Goal: Task Accomplishment & Management: Use online tool/utility

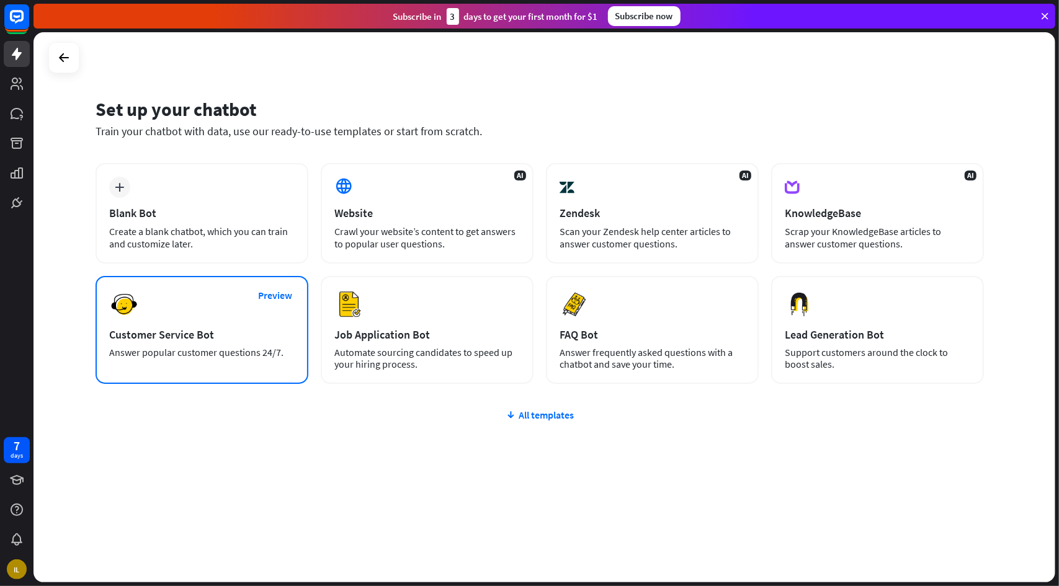
click at [236, 334] on div "Customer Service Bot" at bounding box center [202, 335] width 186 height 14
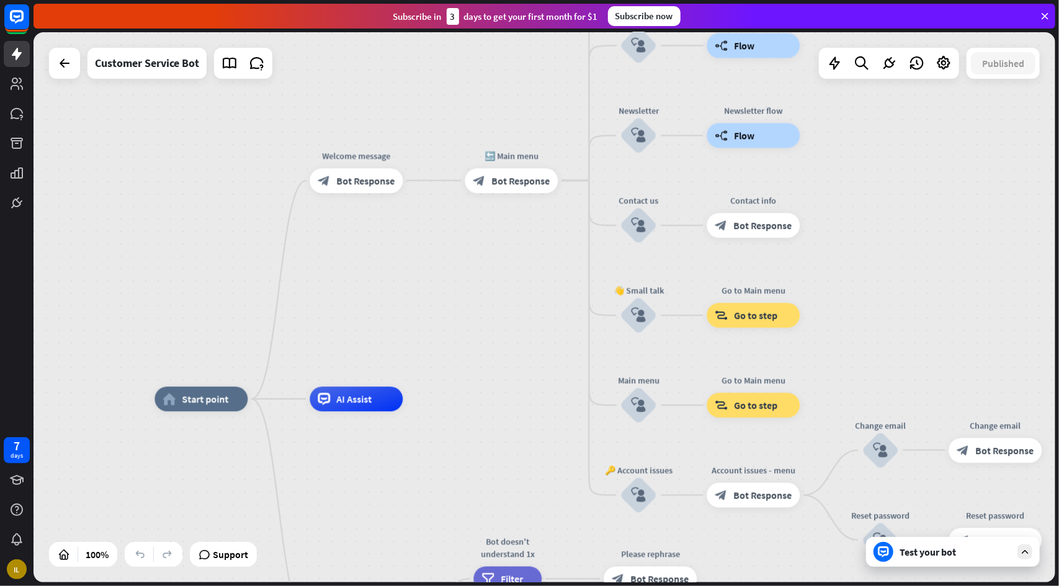
drag, startPoint x: 603, startPoint y: 247, endPoint x: 522, endPoint y: 316, distance: 106.1
click at [495, 316] on div "home_2 Start point Welcome message block_bot_response Bot Response 🔙 Main menu …" at bounding box center [545, 307] width 1022 height 550
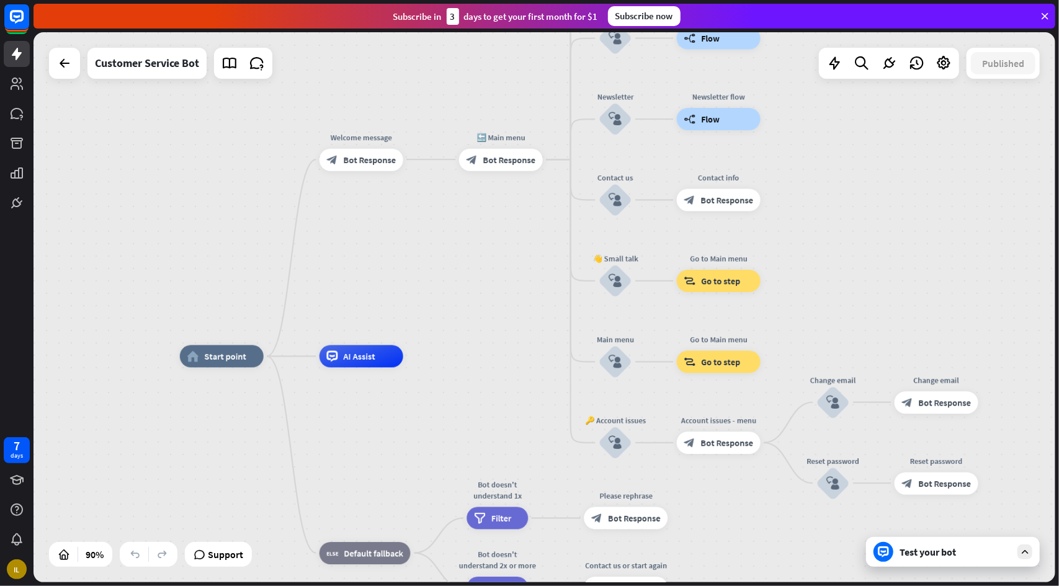
drag, startPoint x: 802, startPoint y: 253, endPoint x: 793, endPoint y: 331, distance: 78.7
click at [793, 331] on div "home_2 Start point Welcome message block_bot_response Bot Response 🔙 Main menu …" at bounding box center [545, 307] width 1022 height 550
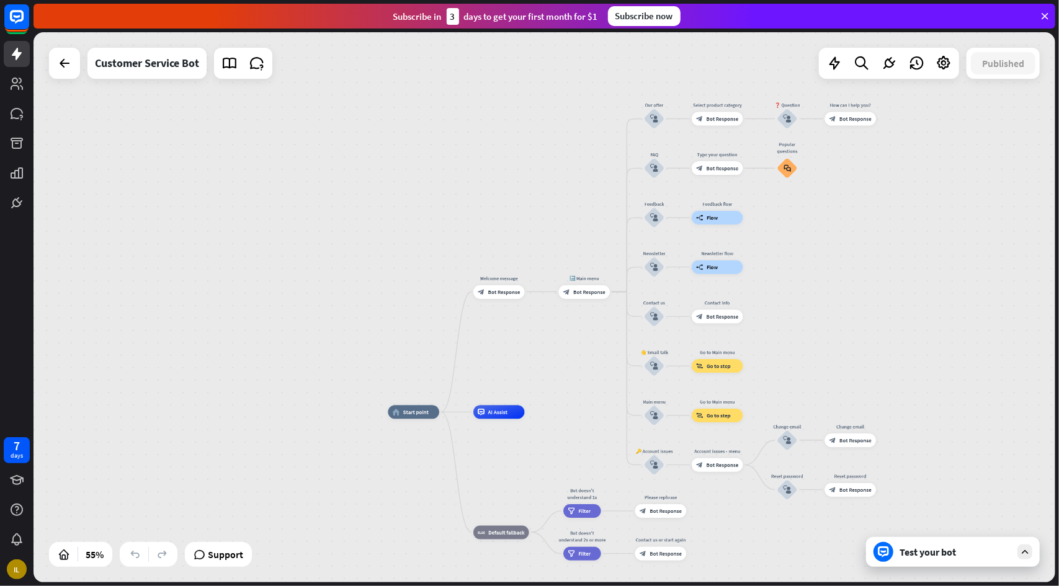
drag, startPoint x: 839, startPoint y: 284, endPoint x: 777, endPoint y: 338, distance: 82.2
click at [777, 341] on div "home_2 Start point Welcome message block_bot_response Bot Response 🔙 Main menu …" at bounding box center [545, 307] width 1022 height 550
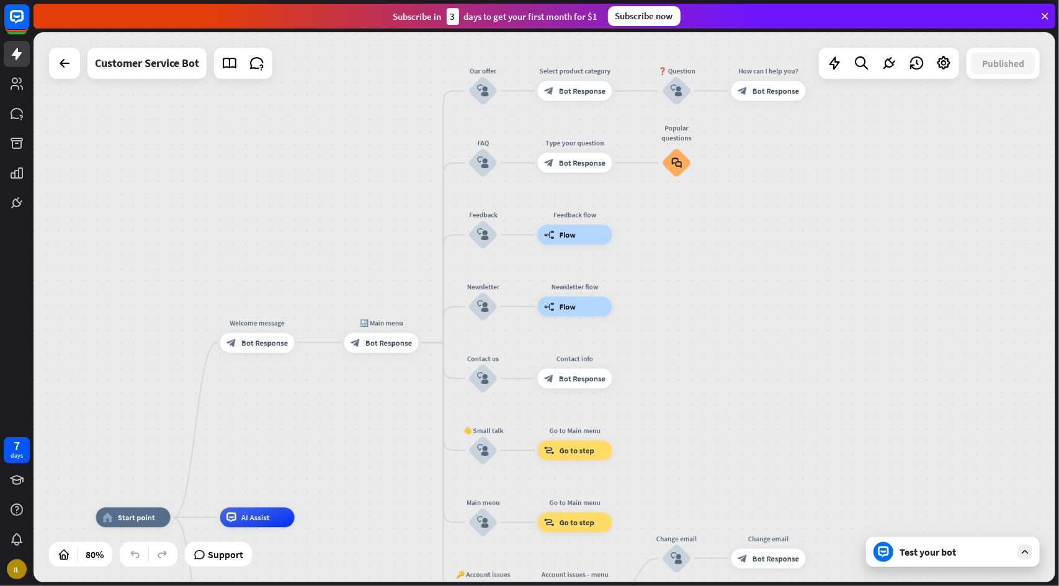
drag, startPoint x: 759, startPoint y: 260, endPoint x: 728, endPoint y: 265, distance: 30.8
click at [736, 233] on div "home_2 Start point Welcome message block_bot_response Bot Response 🔙 Main menu …" at bounding box center [545, 307] width 1022 height 550
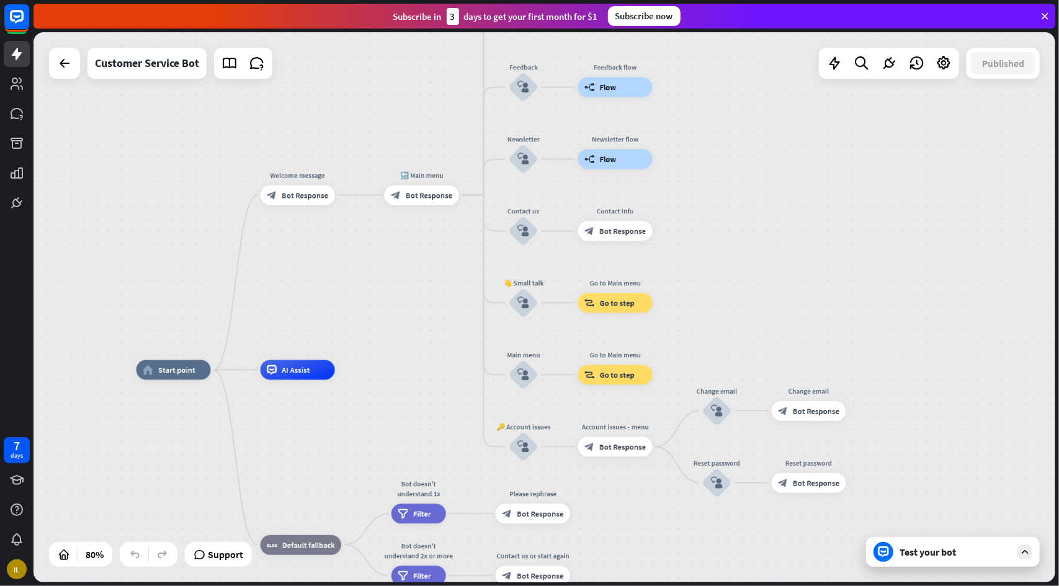
drag, startPoint x: 753, startPoint y: 245, endPoint x: 756, endPoint y: 221, distance: 23.8
click at [756, 221] on div "home_2 Start point Welcome message block_bot_response Bot Response 🔙 Main menu …" at bounding box center [545, 307] width 1022 height 550
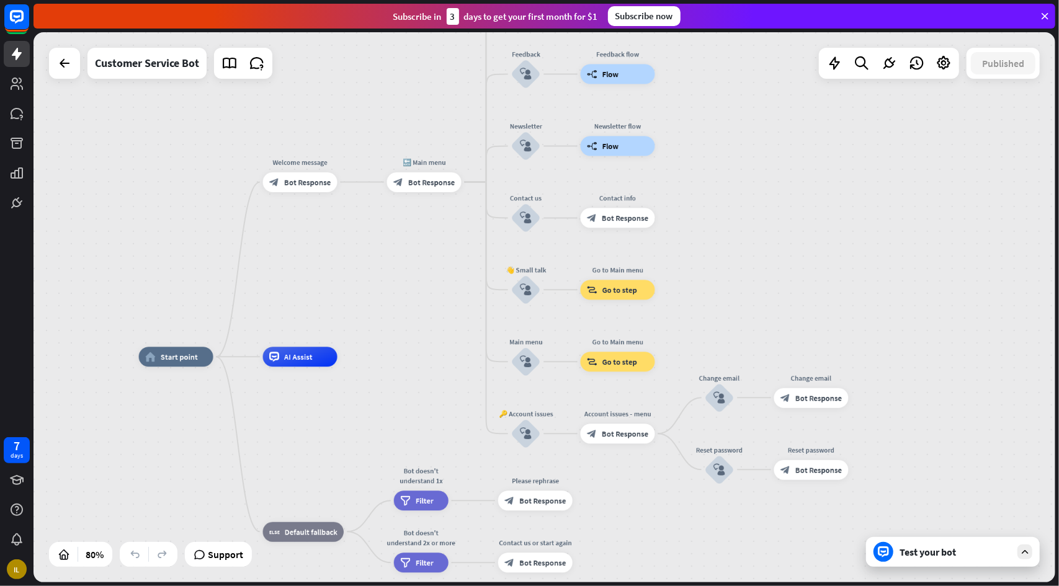
drag, startPoint x: 756, startPoint y: 292, endPoint x: 783, endPoint y: 217, distance: 79.3
click at [781, 218] on div "home_2 Start point Welcome message block_bot_response Bot Response 🔙 Main menu …" at bounding box center [545, 307] width 1022 height 550
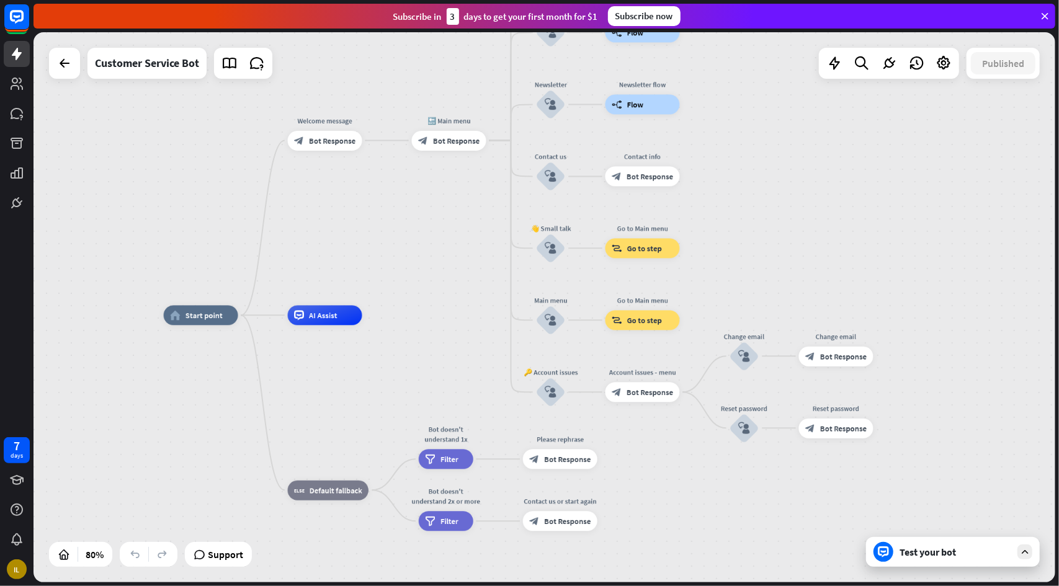
drag, startPoint x: 200, startPoint y: 174, endPoint x: 198, endPoint y: 215, distance: 41.0
click at [198, 215] on div "home_2 Start point Welcome message block_bot_response Bot Response 🔙 Main menu …" at bounding box center [545, 307] width 1022 height 550
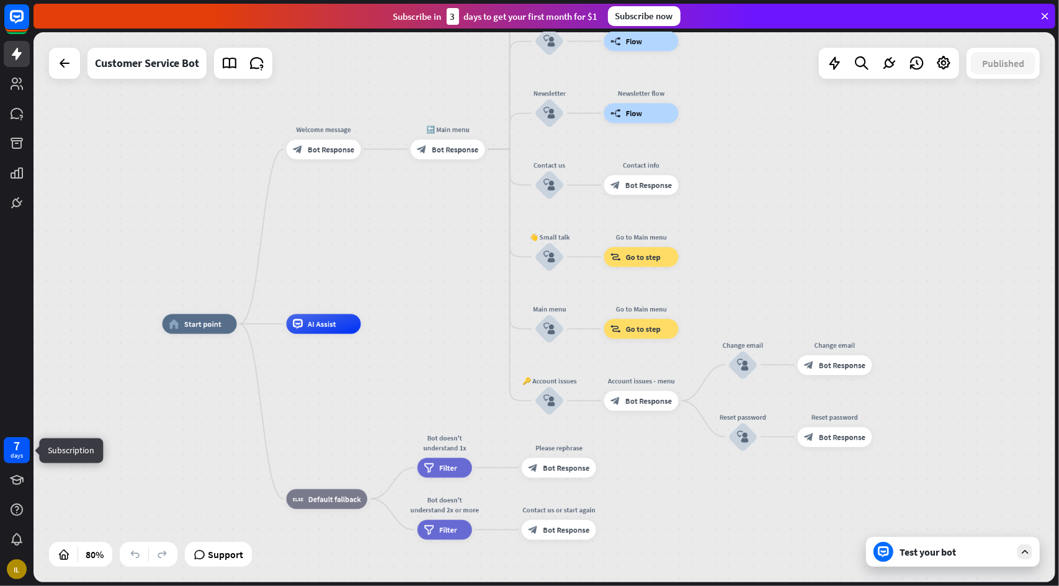
click at [14, 452] on div "days" at bounding box center [17, 456] width 12 height 9
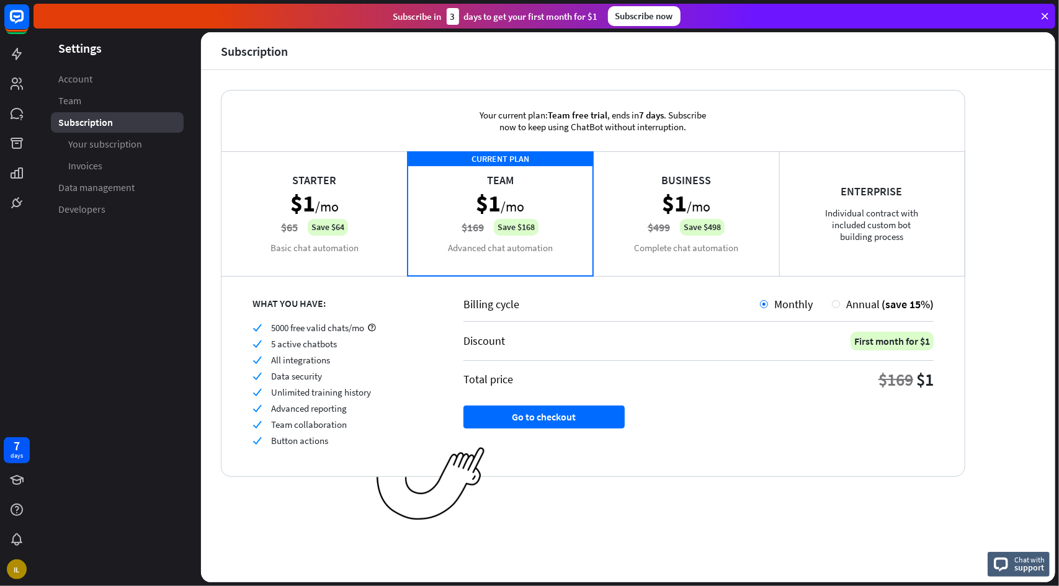
click at [365, 202] on div "Starter $1 /mo $65 Save $64 Basic chat automation" at bounding box center [314, 213] width 186 height 124
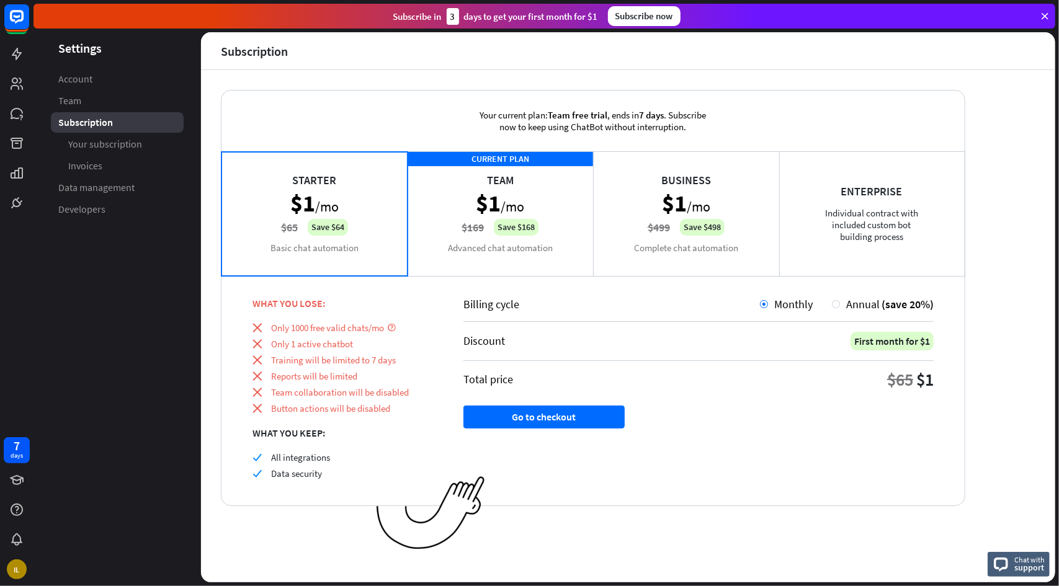
click at [459, 214] on div "CURRENT PLAN Team $1 /mo $169 Save $168 Advanced chat automation" at bounding box center [501, 213] width 186 height 124
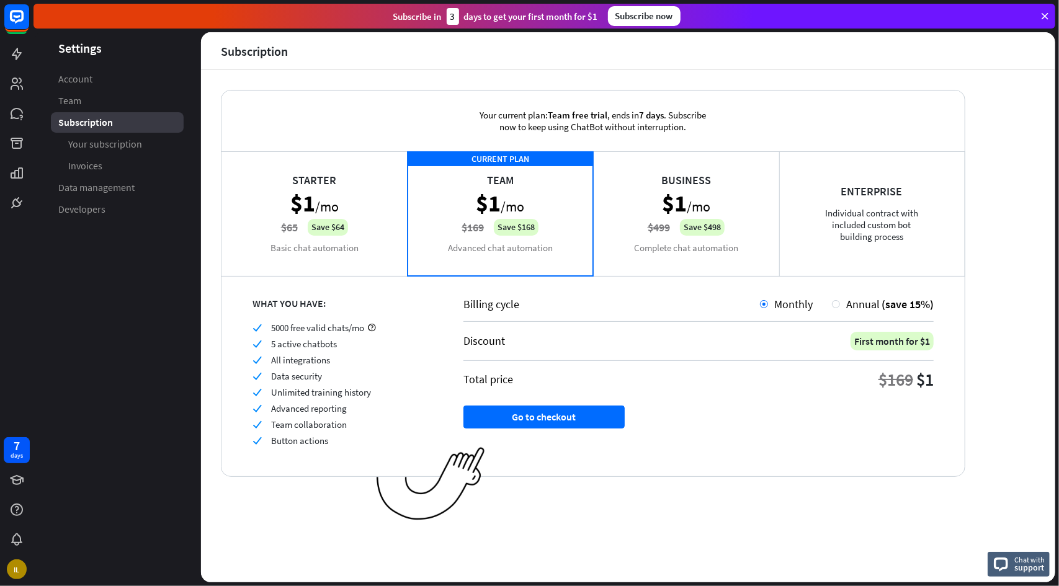
click at [646, 260] on div "Business $1 /mo $499 Save $498 Complete chat automation" at bounding box center [686, 213] width 186 height 124
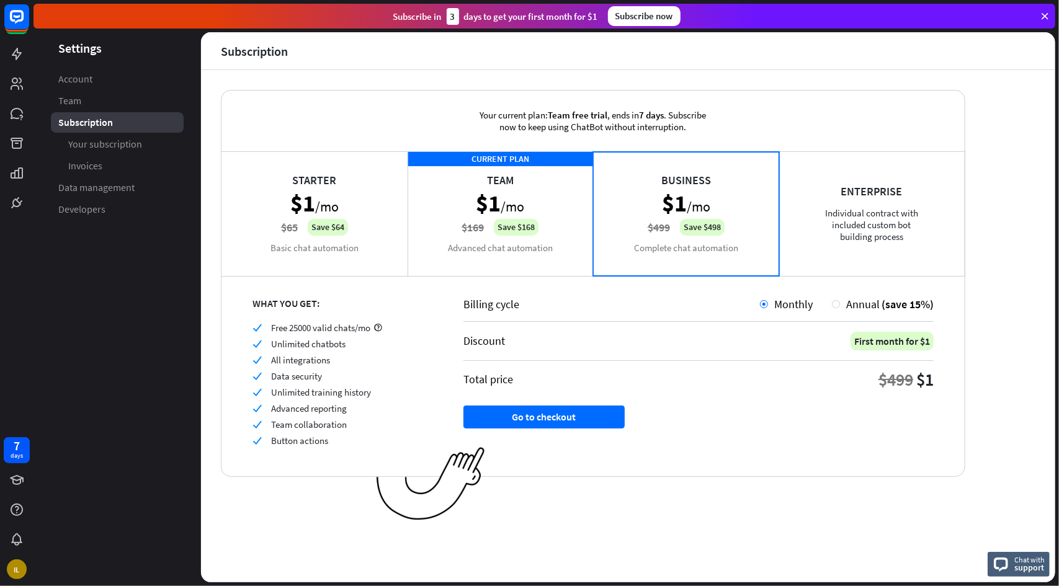
click at [571, 269] on div "CURRENT PLAN Team $1 /mo $169 Save $168 Advanced chat automation" at bounding box center [501, 213] width 186 height 124
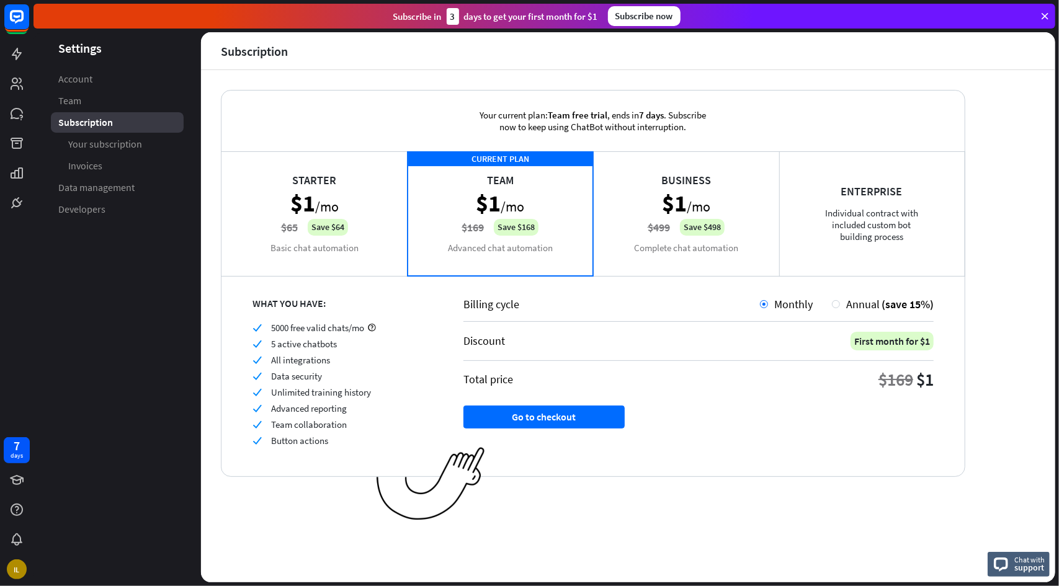
click at [749, 130] on div "Your current plan: Team free trial , ends [DATE] . Subscribe now to keep using …" at bounding box center [592, 121] width 743 height 61
click at [878, 240] on div "Enterprise Individual contract with included custom bot building process" at bounding box center [872, 213] width 186 height 124
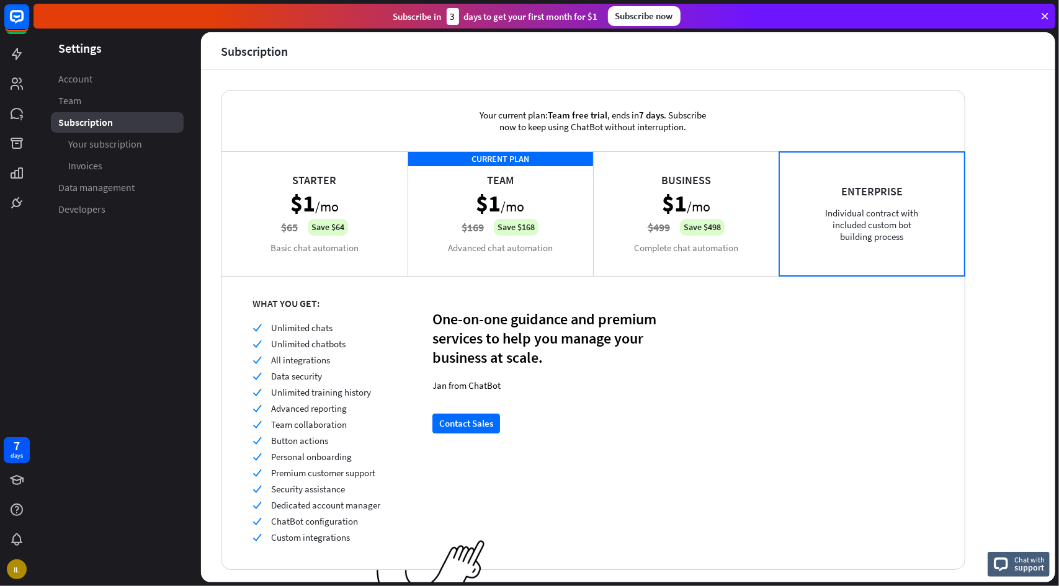
click at [638, 289] on div "WHAT YOU GET: check Unlimited chats check Unlimited chatbots check All integrat…" at bounding box center [592, 422] width 743 height 294
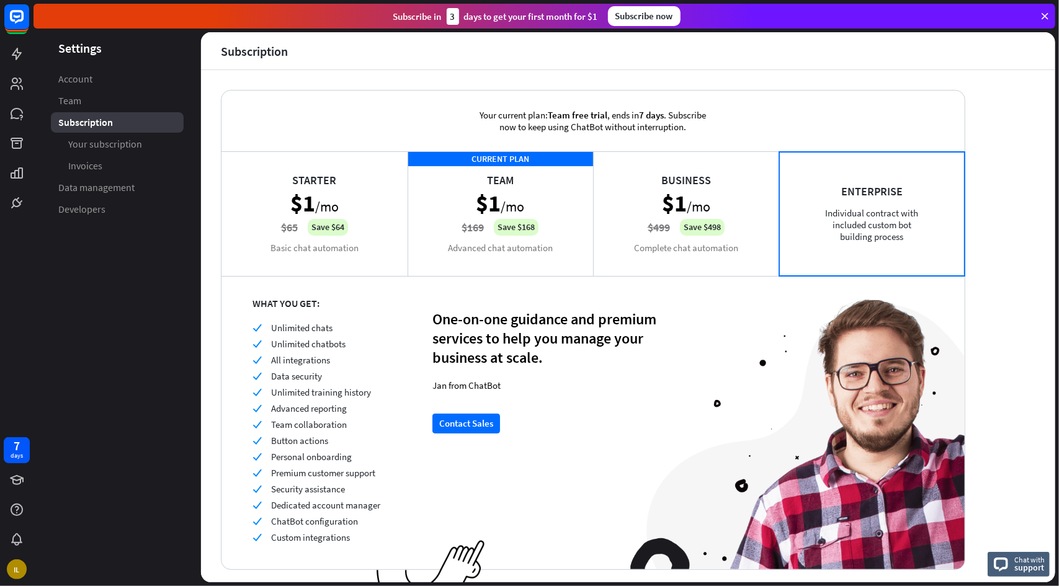
click at [644, 270] on div "Business $1 /mo $499 Save $498 Complete chat automation" at bounding box center [686, 213] width 186 height 124
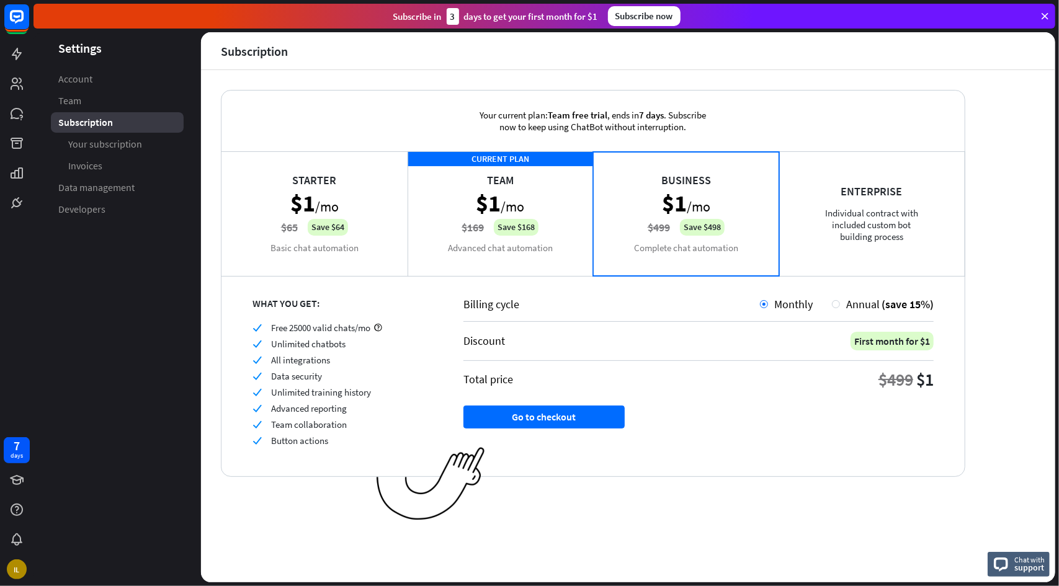
click at [557, 264] on div "CURRENT PLAN Team $1 /mo $169 Save $168 Advanced chat automation" at bounding box center [501, 213] width 186 height 124
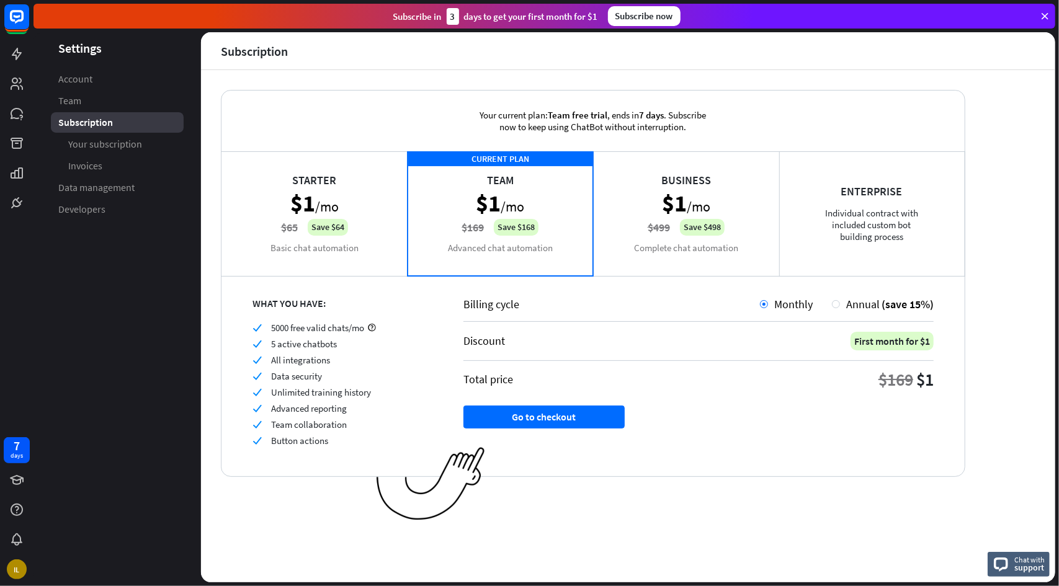
click at [627, 259] on div "Business $1 /mo $499 Save $498 Complete chat automation" at bounding box center [686, 213] width 186 height 124
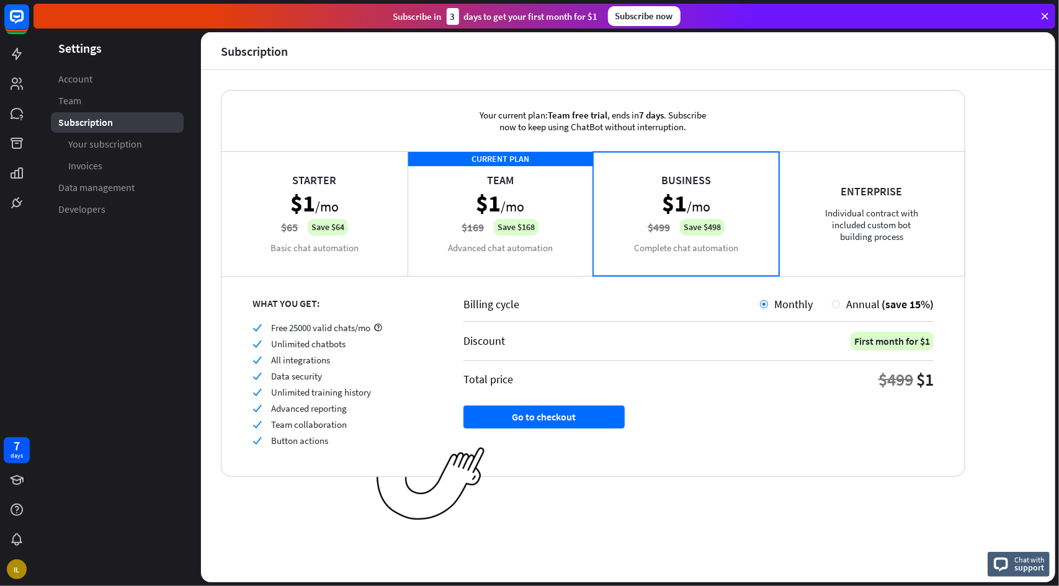
click at [550, 254] on div "CURRENT PLAN Team $1 /mo $169 Save $168 Advanced chat automation" at bounding box center [501, 213] width 186 height 124
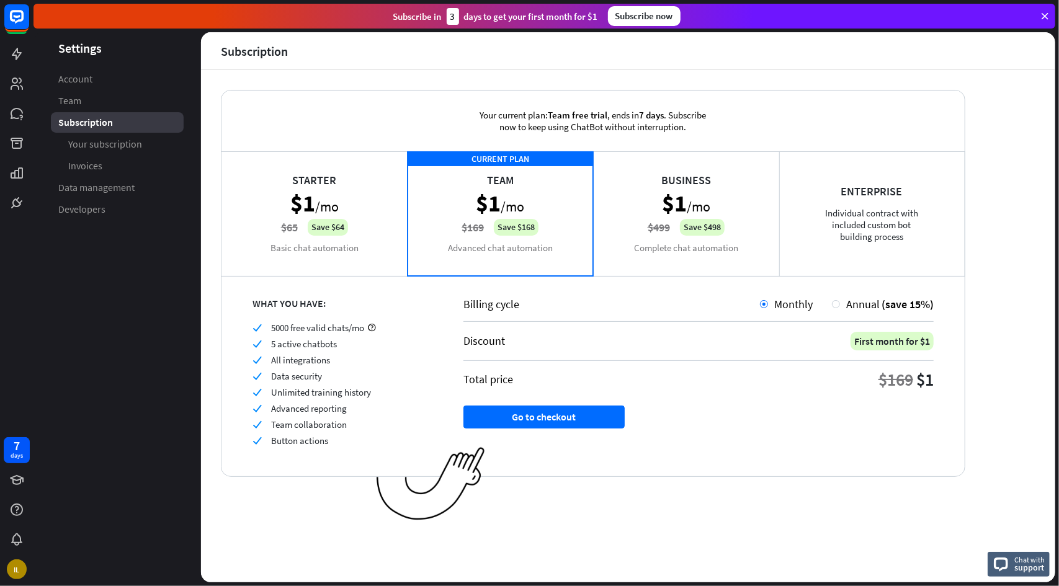
click at [630, 256] on div "Business $1 /mo $499 Save $498 Complete chat automation" at bounding box center [686, 213] width 186 height 124
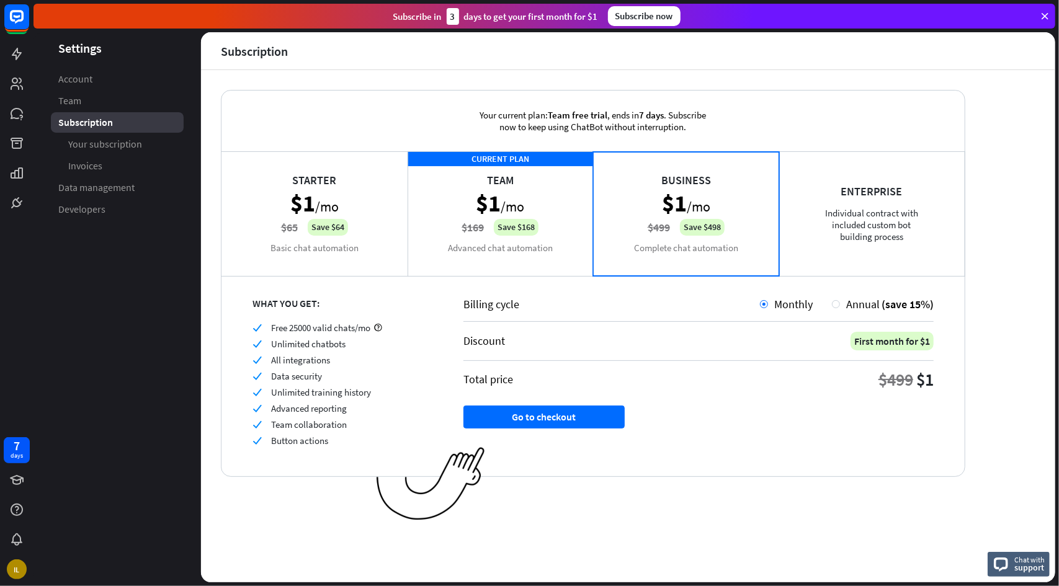
click at [542, 256] on div "CURRENT PLAN Team $1 /mo $169 Save $168 Advanced chat automation" at bounding box center [501, 213] width 186 height 124
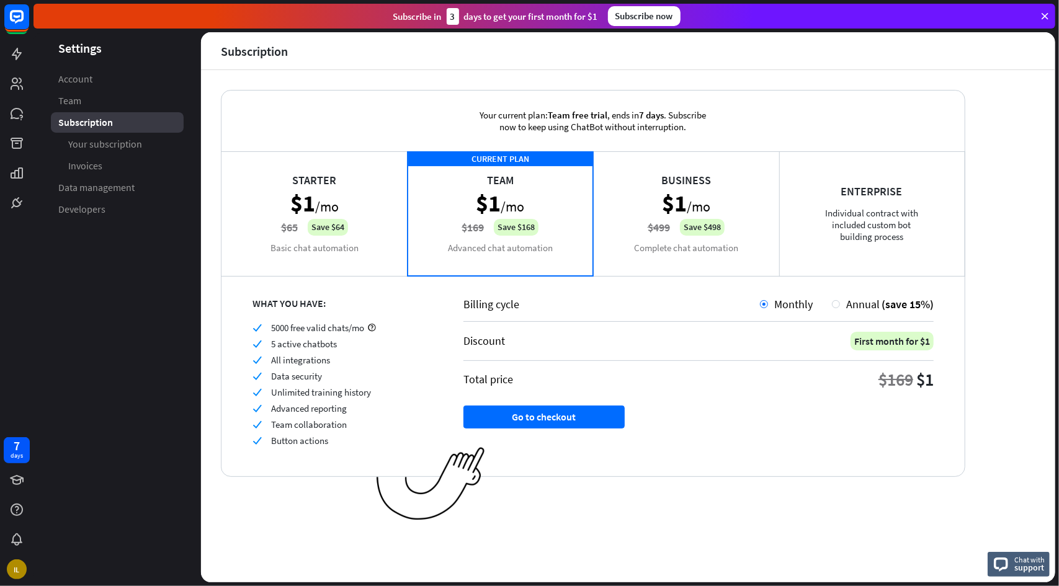
click at [630, 254] on div "Business $1 /mo $499 Save $498 Complete chat automation" at bounding box center [686, 213] width 186 height 124
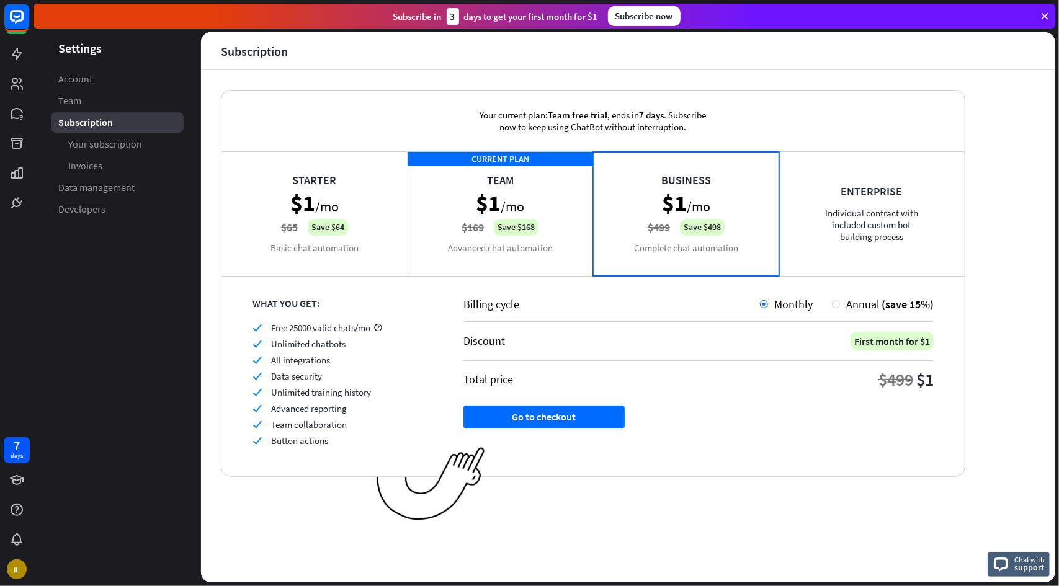
click at [546, 253] on div "CURRENT PLAN Team $1 /mo $169 Save $168 Advanced chat automation" at bounding box center [501, 213] width 186 height 124
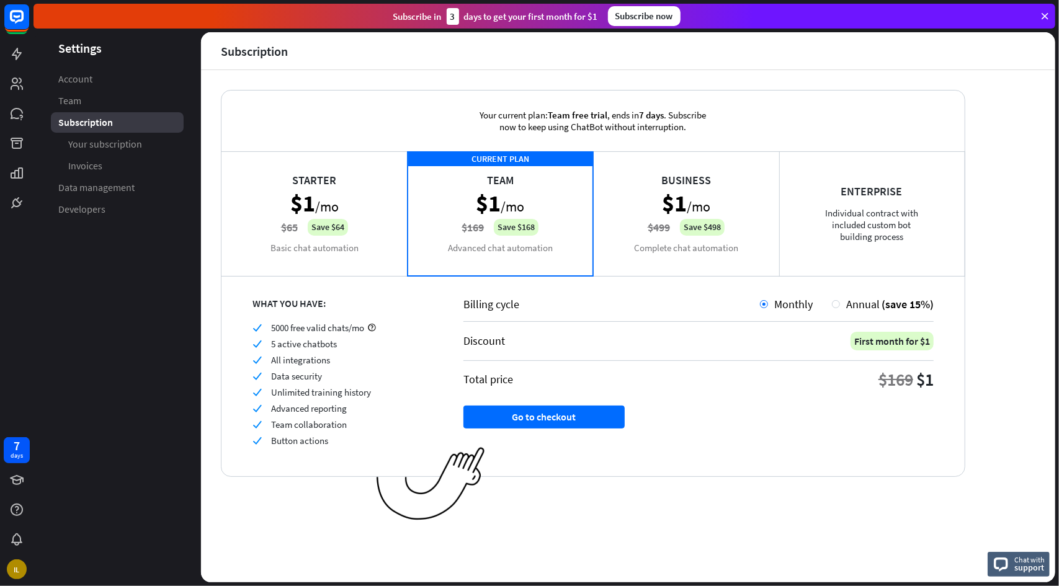
click at [153, 364] on aside "Settings Account Team Subscription Your subscription Invoices Data management D…" at bounding box center [118, 307] width 168 height 550
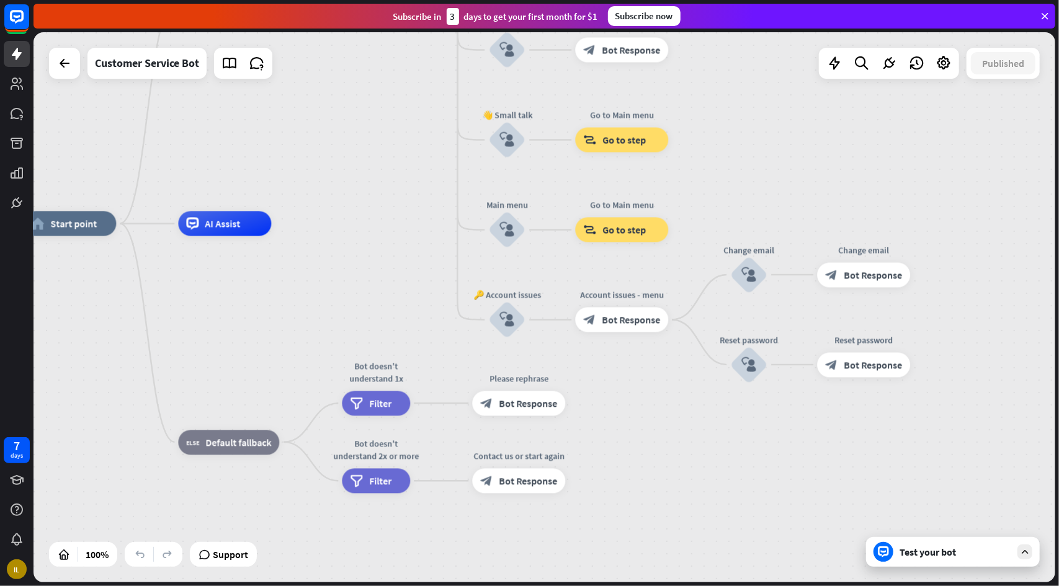
drag, startPoint x: 589, startPoint y: 312, endPoint x: 375, endPoint y: 228, distance: 230.4
click at [375, 228] on div "home_2 Start point Welcome message block_bot_response Bot Response 🔙 Main menu …" at bounding box center [534, 499] width 1022 height 550
click at [929, 547] on div "Test your bot" at bounding box center [956, 552] width 112 height 12
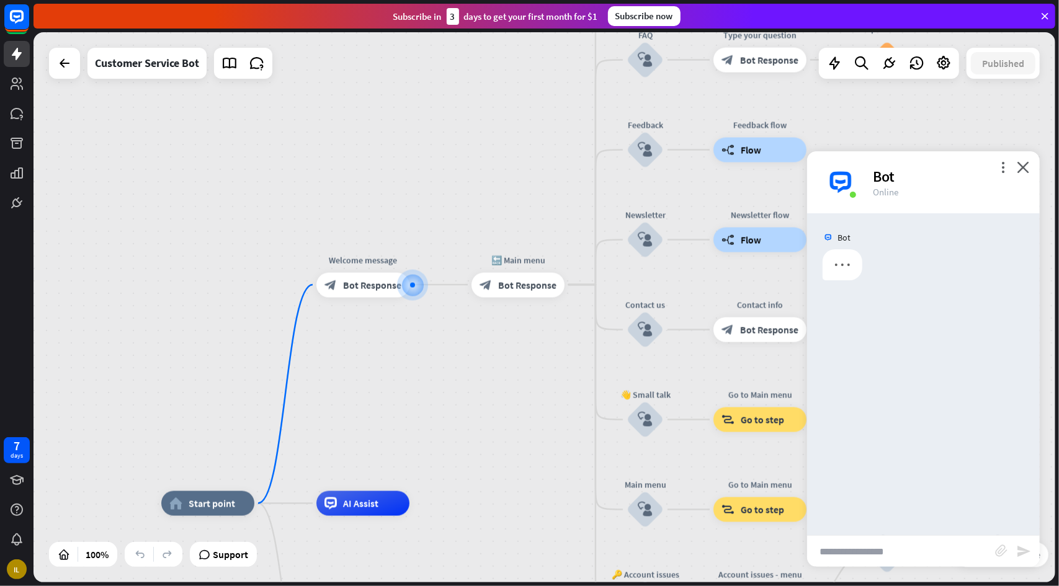
click at [919, 552] on input "text" at bounding box center [901, 551] width 188 height 31
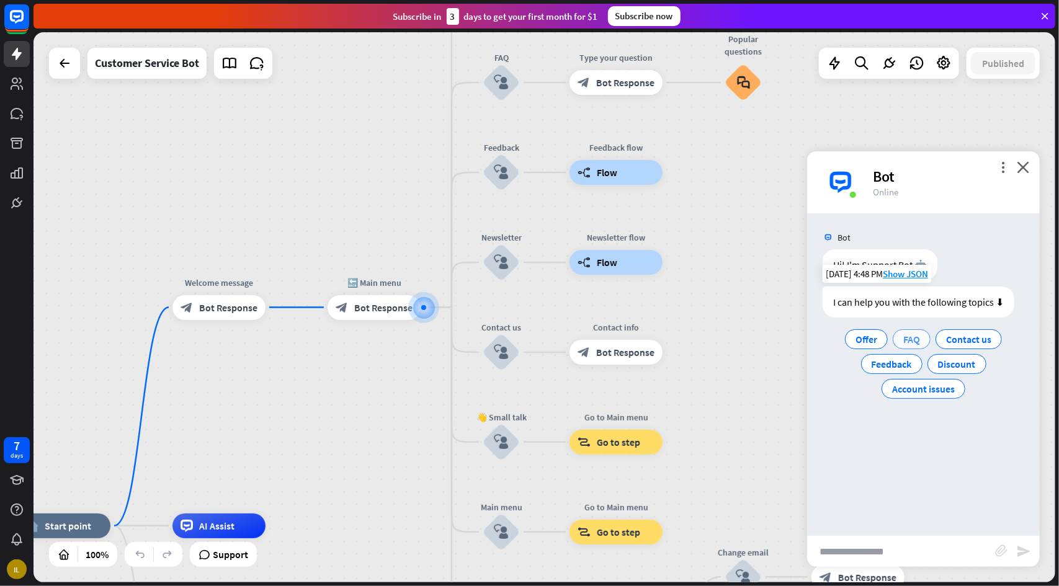
click at [912, 343] on span "FAQ" at bounding box center [911, 339] width 17 height 12
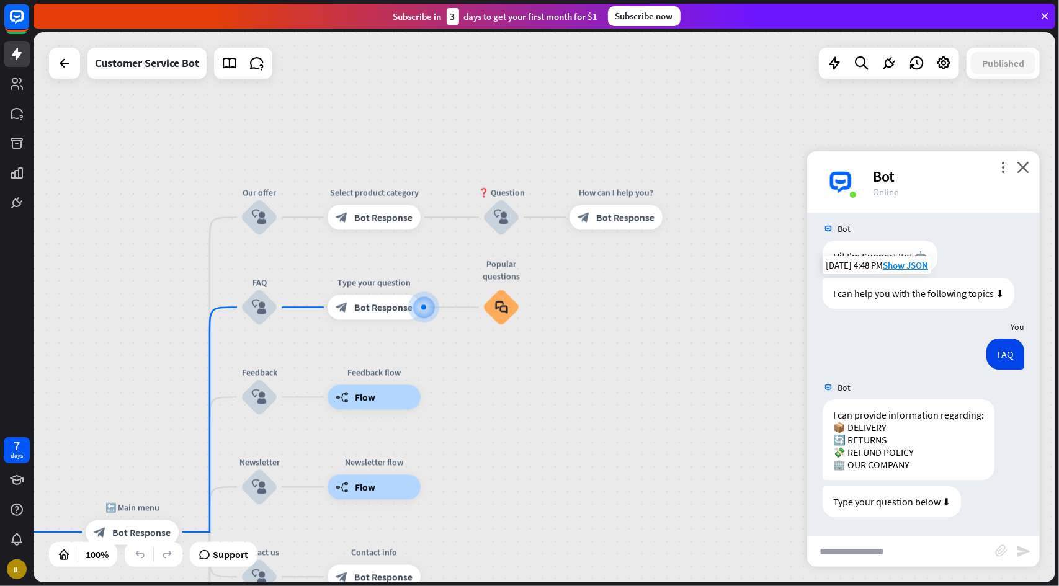
scroll to position [9, 0]
drag, startPoint x: 535, startPoint y: 384, endPoint x: 615, endPoint y: 246, distance: 159.3
click at [612, 255] on div "home_2 Start point Welcome message block_bot_response Bot Response 🔙 Main menu …" at bounding box center [545, 307] width 1022 height 550
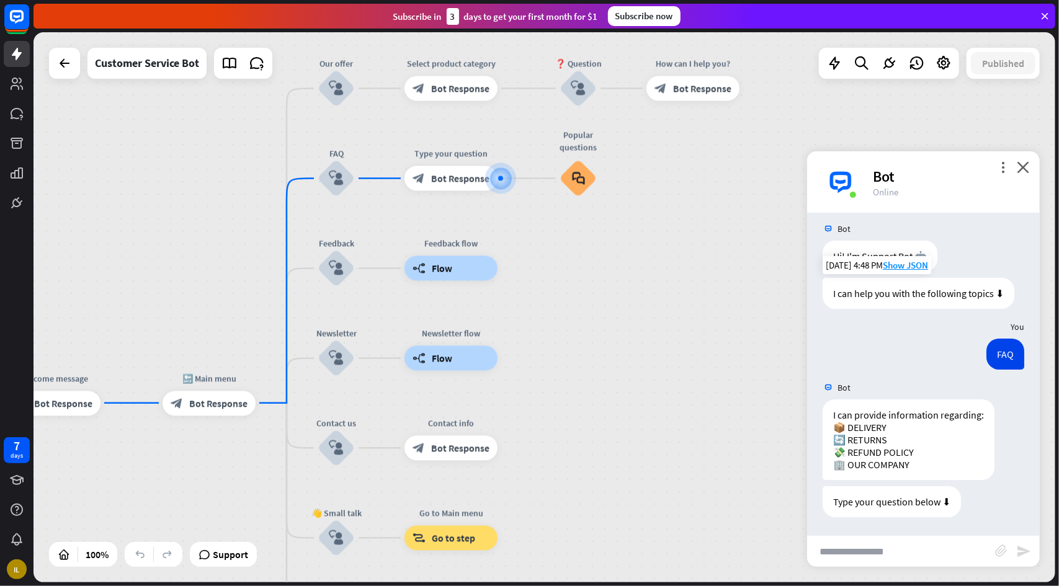
click at [668, 329] on div "home_2 Start point Welcome message block_bot_response Bot Response 🔙 Main menu …" at bounding box center [545, 307] width 1022 height 550
click at [1028, 173] on div "more_vert close Bot Online" at bounding box center [923, 182] width 233 height 62
click at [1024, 168] on icon "close" at bounding box center [1023, 167] width 12 height 12
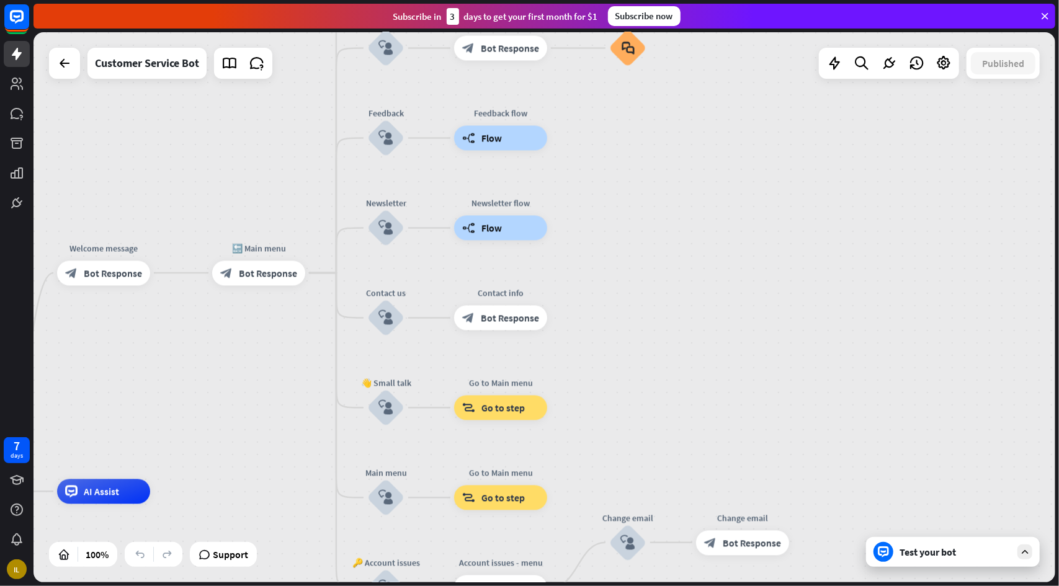
drag, startPoint x: 685, startPoint y: 343, endPoint x: 828, endPoint y: 144, distance: 245.0
click at [826, 145] on div "home_2 Start point Welcome message block_bot_response Bot Response 🔙 Main menu …" at bounding box center [545, 307] width 1022 height 550
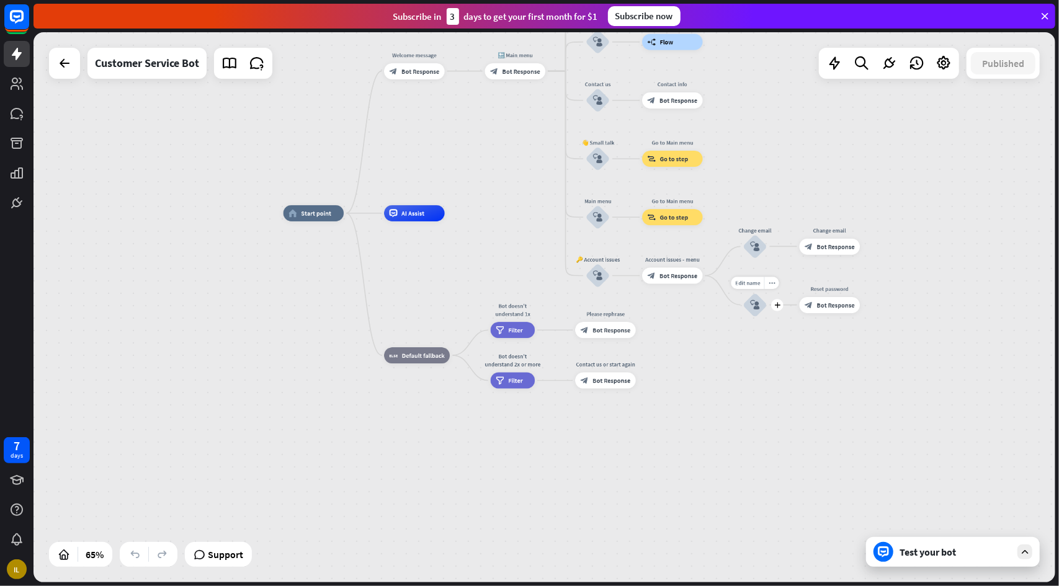
drag, startPoint x: 774, startPoint y: 463, endPoint x: 776, endPoint y: 329, distance: 134.6
click at [767, 317] on div "Edit name more_horiz plus Reset password block_user_input" at bounding box center [755, 305] width 24 height 24
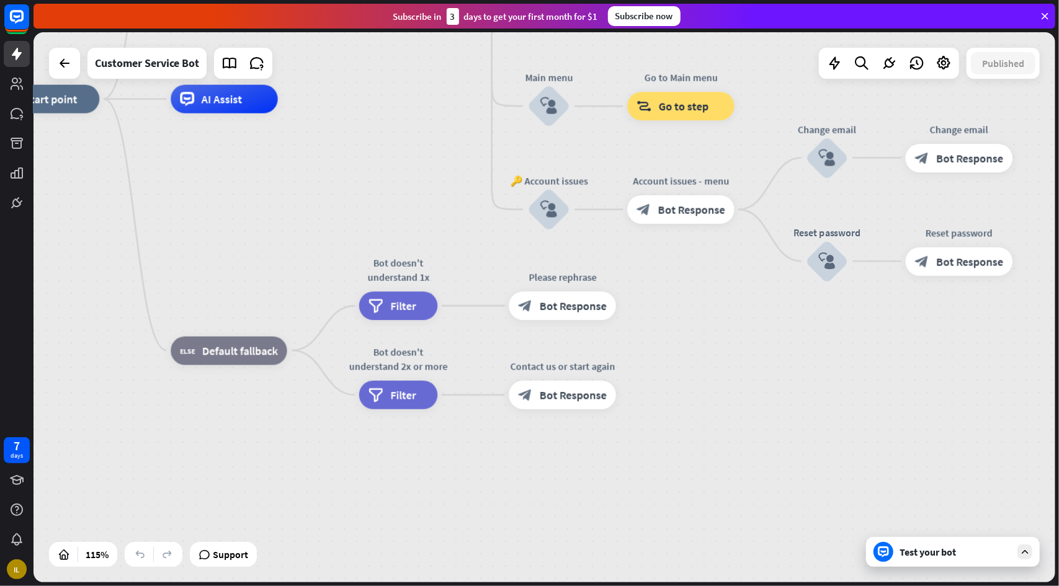
drag, startPoint x: 700, startPoint y: 303, endPoint x: 700, endPoint y: 394, distance: 91.2
click at [700, 394] on div "home_2 Start point Welcome message block_bot_response Bot Response 🔙 Main menu …" at bounding box center [580, 415] width 1175 height 633
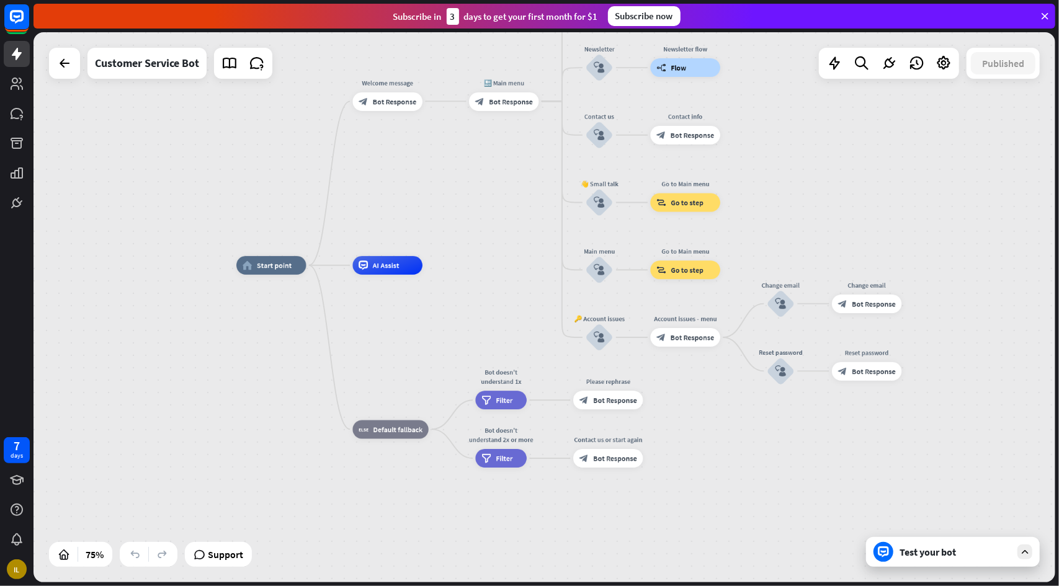
drag, startPoint x: 850, startPoint y: 158, endPoint x: 778, endPoint y: 367, distance: 221.1
click at [777, 366] on div "home_2 Start point Welcome message block_bot_response Bot Response 🔙 Main menu …" at bounding box center [545, 307] width 1022 height 550
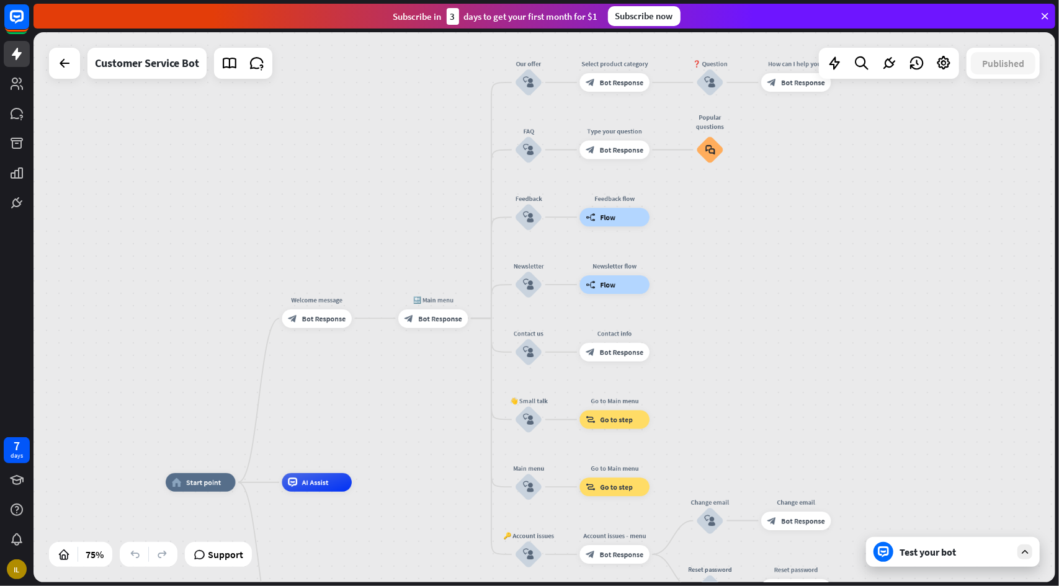
drag, startPoint x: 759, startPoint y: 246, endPoint x: 749, endPoint y: 354, distance: 108.4
click at [749, 354] on div "home_2 Start point Welcome message block_bot_response Bot Response 🔙 Main menu …" at bounding box center [545, 307] width 1022 height 550
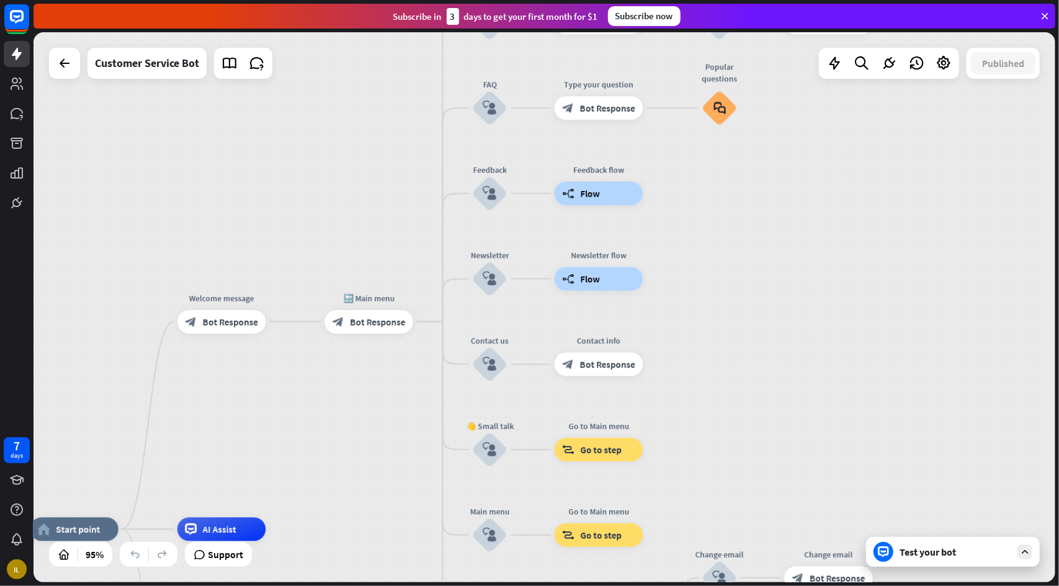
drag, startPoint x: 706, startPoint y: 409, endPoint x: 739, endPoint y: 278, distance: 135.6
click at [738, 279] on div "home_2 Start point Welcome message block_bot_response Bot Response 🔙 Main menu …" at bounding box center [545, 307] width 1022 height 550
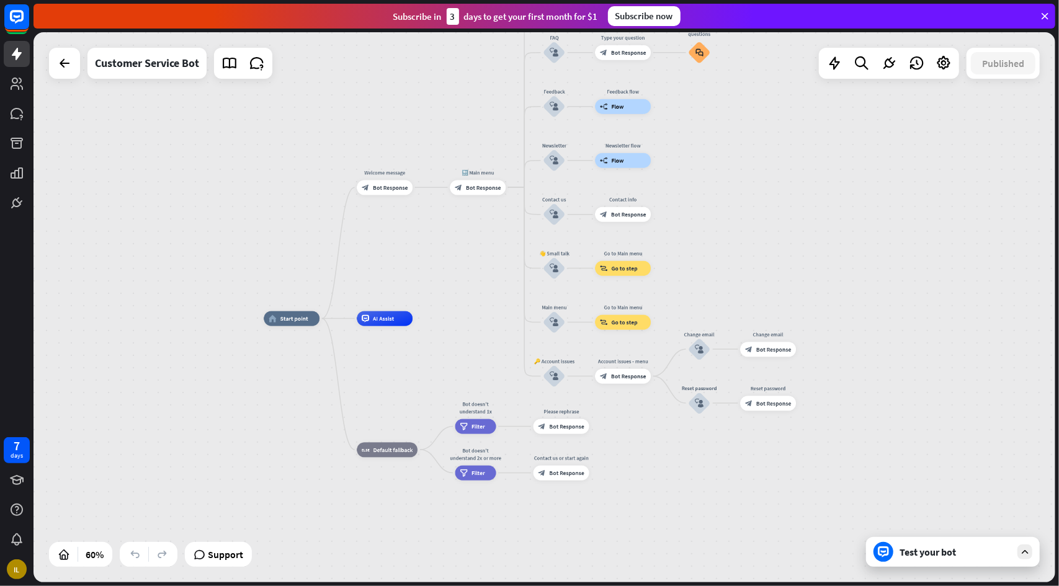
drag, startPoint x: 773, startPoint y: 267, endPoint x: 729, endPoint y: 274, distance: 44.5
click at [741, 200] on div "home_2 Start point Welcome message block_bot_response Bot Response 🔙 Main menu …" at bounding box center [545, 307] width 1022 height 550
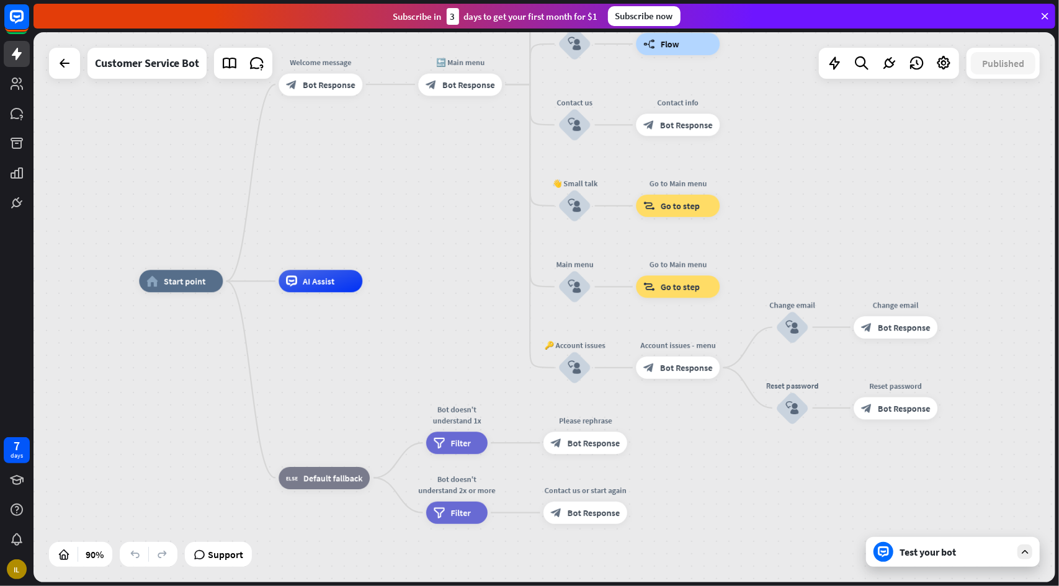
drag, startPoint x: 588, startPoint y: 462, endPoint x: 695, endPoint y: 468, distance: 107.5
click at [695, 468] on div "home_2 Start point Welcome message block_bot_response Bot Response 🔙 Main menu …" at bounding box center [598, 528] width 919 height 495
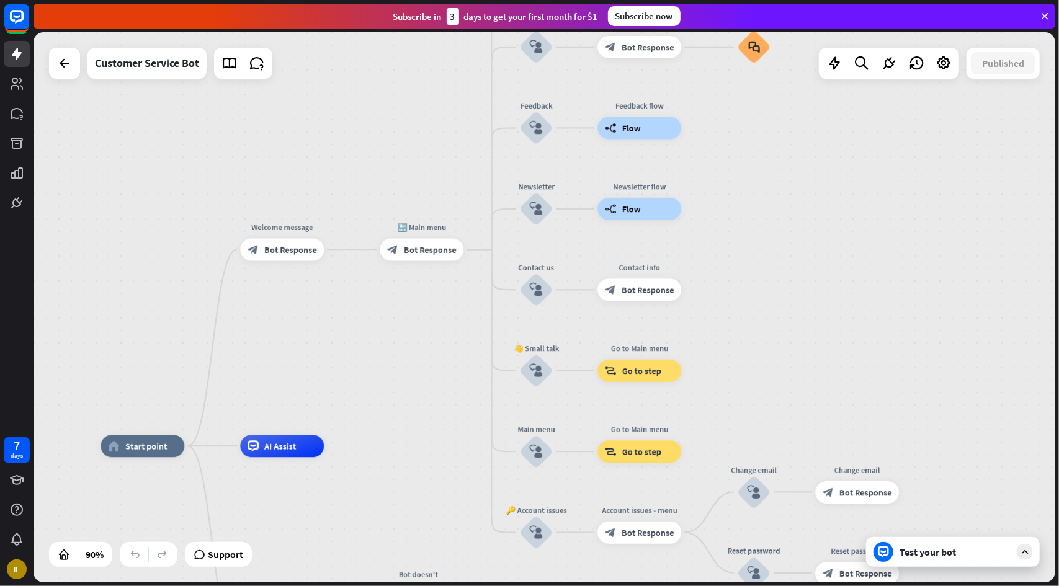
drag, startPoint x: 821, startPoint y: 210, endPoint x: 783, endPoint y: 374, distance: 168.3
click at [783, 378] on div "home_2 Start point Welcome message block_bot_response Bot Response 🔙 Main menu …" at bounding box center [545, 307] width 1022 height 550
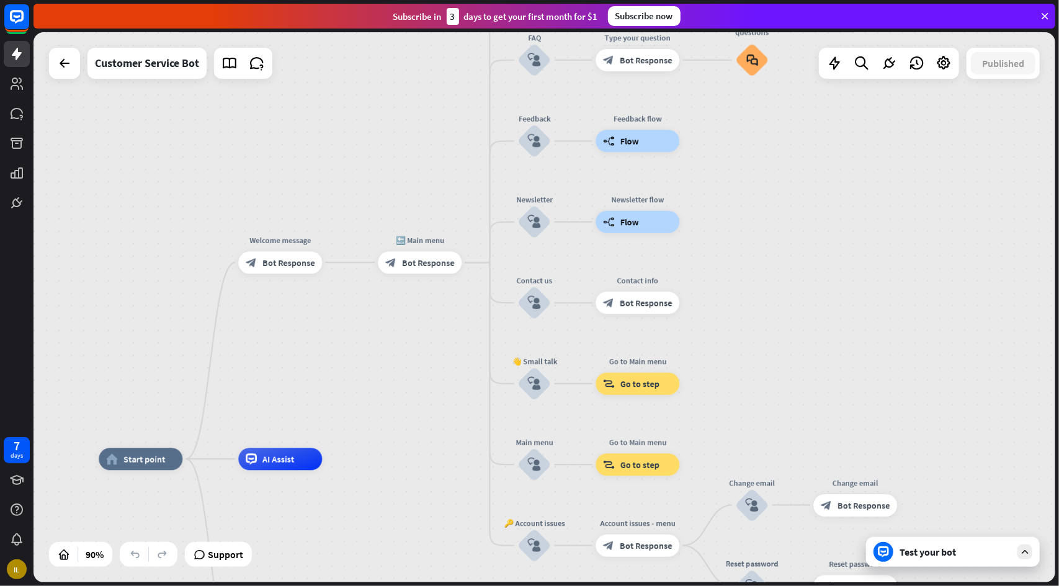
drag, startPoint x: 779, startPoint y: 233, endPoint x: 761, endPoint y: 393, distance: 161.2
click at [761, 390] on div "home_2 Start point Welcome message block_bot_response Bot Response 🔙 Main menu …" at bounding box center [545, 307] width 1022 height 550
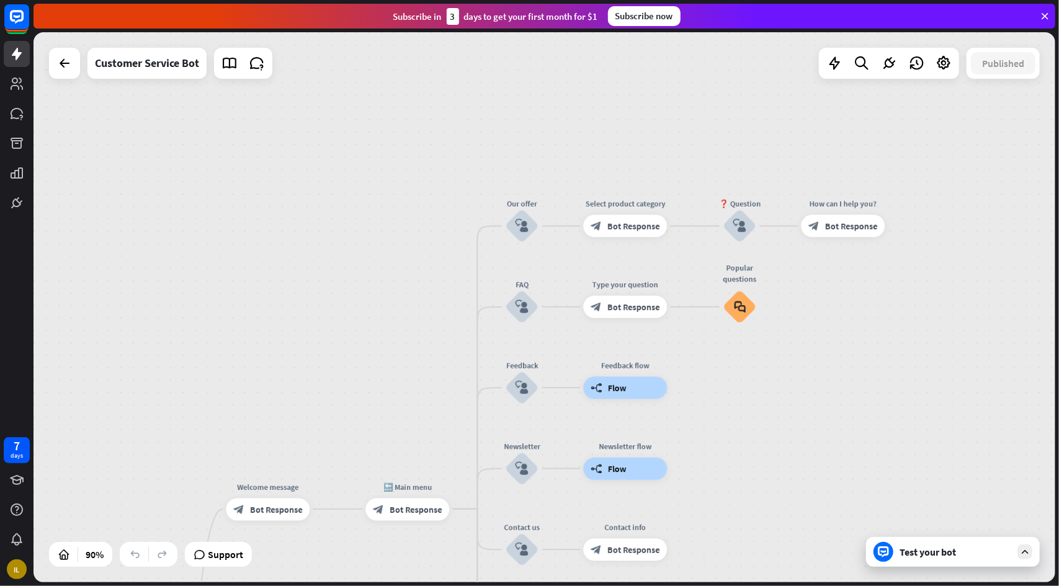
drag, startPoint x: 769, startPoint y: 351, endPoint x: 773, endPoint y: 443, distance: 92.5
click at [773, 443] on div "home_2 Start point Welcome message block_bot_response Bot Response 🔙 Main menu …" at bounding box center [545, 307] width 1022 height 550
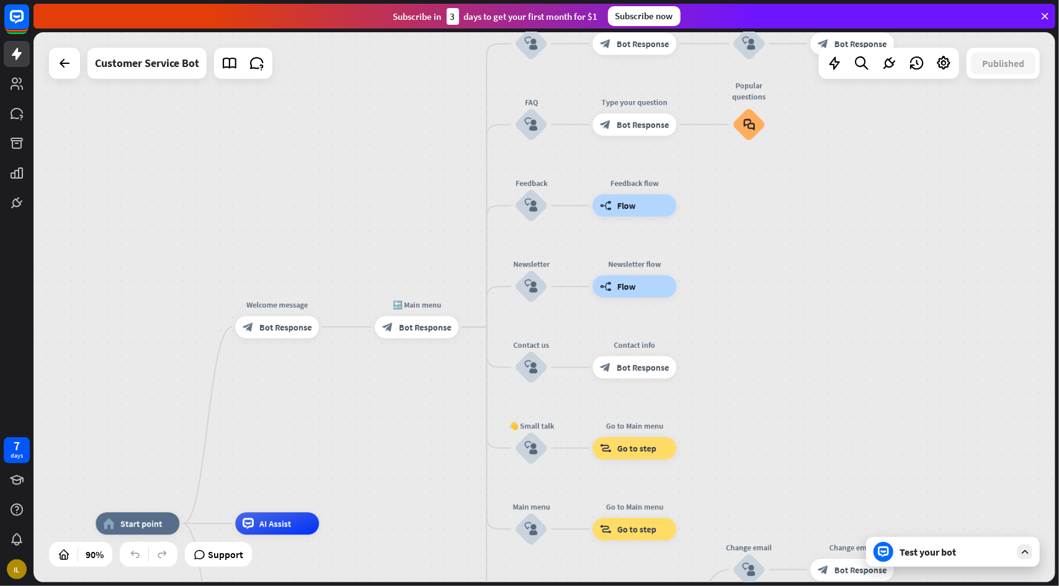
drag, startPoint x: 795, startPoint y: 385, endPoint x: 767, endPoint y: 289, distance: 100.1
click at [791, 218] on div "home_2 Start point Welcome message block_bot_response Bot Response 🔙 Main menu …" at bounding box center [545, 307] width 1022 height 550
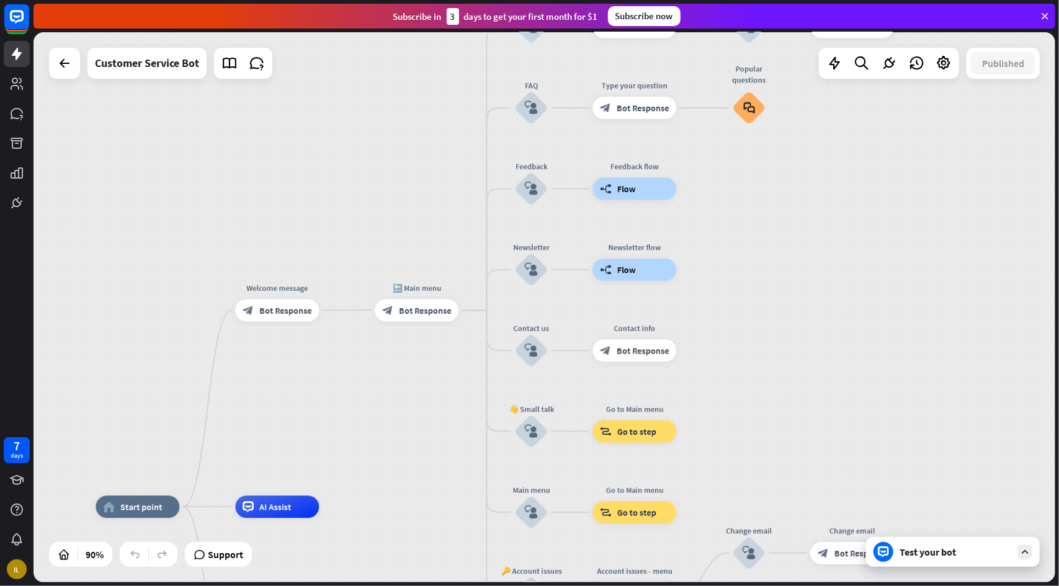
drag, startPoint x: 737, startPoint y: 431, endPoint x: 749, endPoint y: 210, distance: 221.2
click at [749, 210] on div "home_2 Start point Welcome message block_bot_response Bot Response 🔙 Main menu …" at bounding box center [545, 307] width 1022 height 550
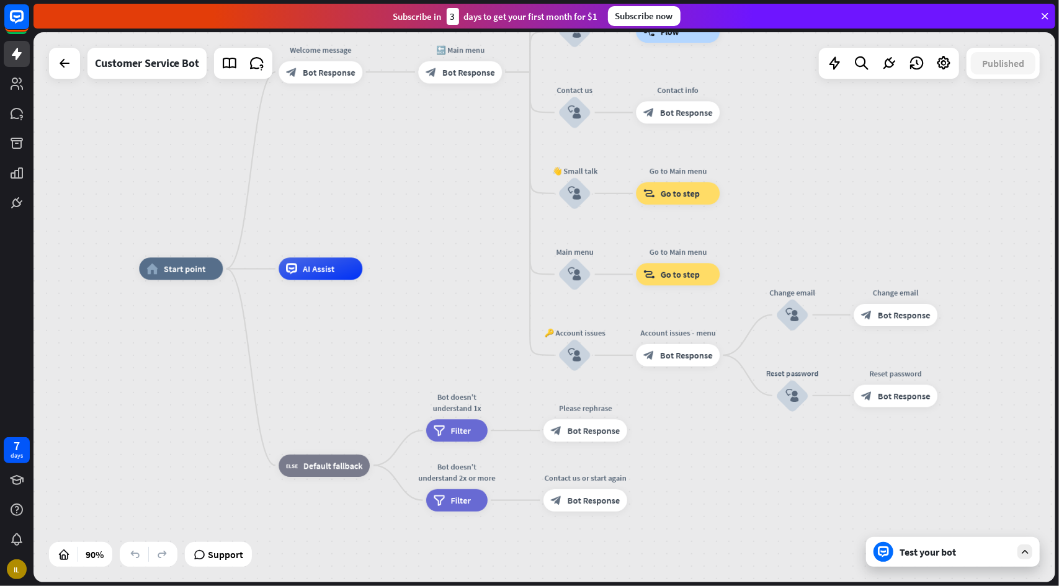
drag, startPoint x: 717, startPoint y: 462, endPoint x: 739, endPoint y: 459, distance: 21.9
click at [747, 449] on div "home_2 Start point Welcome message block_bot_response Bot Response 🔙 Main menu …" at bounding box center [598, 516] width 919 height 495
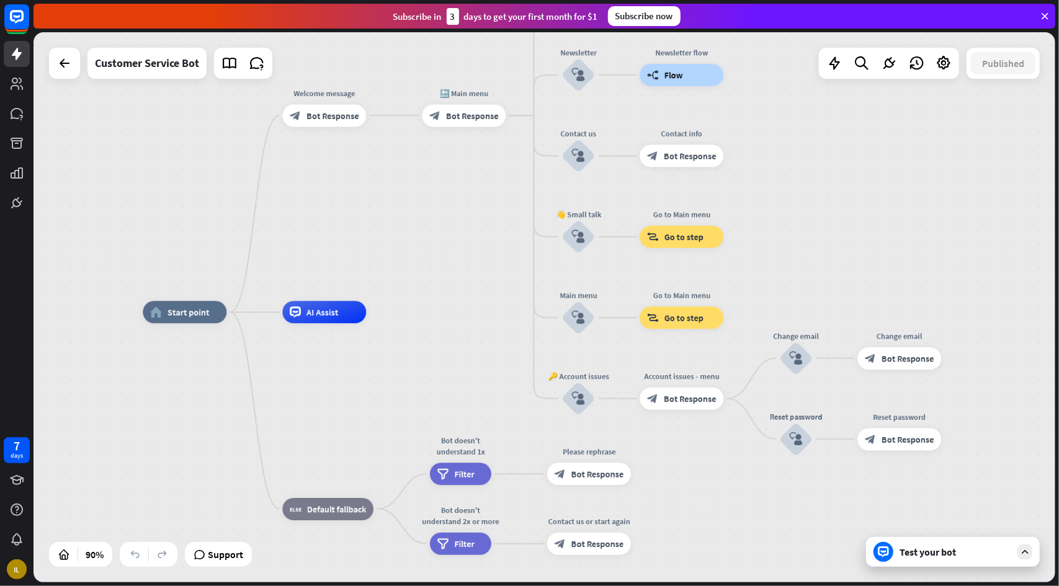
drag, startPoint x: 822, startPoint y: 207, endPoint x: 812, endPoint y: 308, distance: 102.3
click at [816, 318] on div "home_2 Start point Welcome message block_bot_response Bot Response 🔙 Main menu …" at bounding box center [545, 307] width 1022 height 550
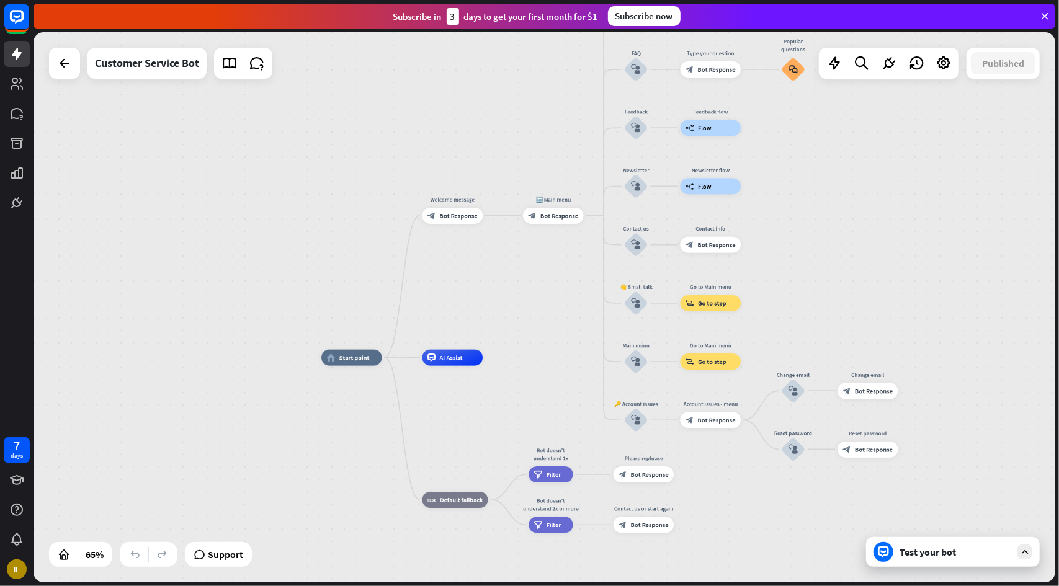
click at [862, 256] on div "home_2 Start point Welcome message block_bot_response Bot Response 🔙 Main menu …" at bounding box center [545, 307] width 1022 height 550
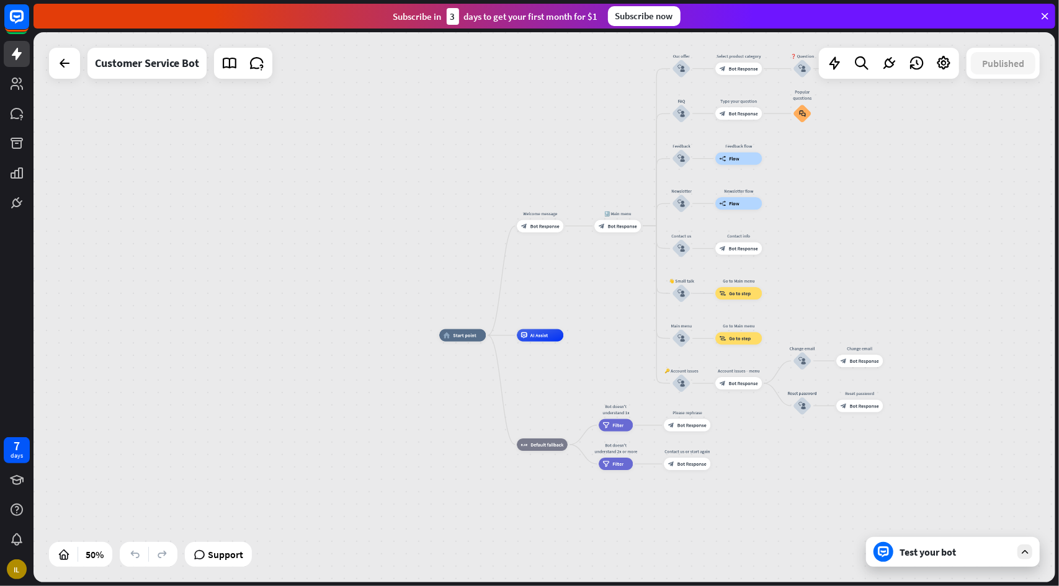
drag, startPoint x: 870, startPoint y: 252, endPoint x: 714, endPoint y: 261, distance: 156.0
click at [717, 262] on div "home_2 Start point Welcome message block_bot_response Bot Response 🔙 Main menu …" at bounding box center [545, 307] width 1022 height 550
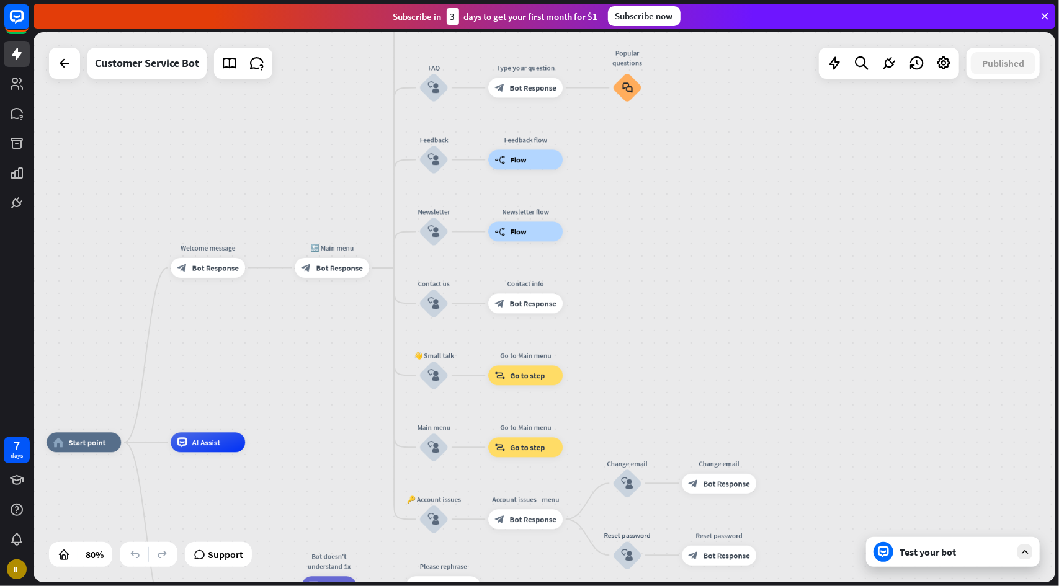
drag, startPoint x: 659, startPoint y: 128, endPoint x: 661, endPoint y: 260, distance: 131.5
click at [661, 260] on div "home_2 Start point Welcome message block_bot_response Bot Response 🔙 Main menu …" at bounding box center [545, 307] width 1022 height 550
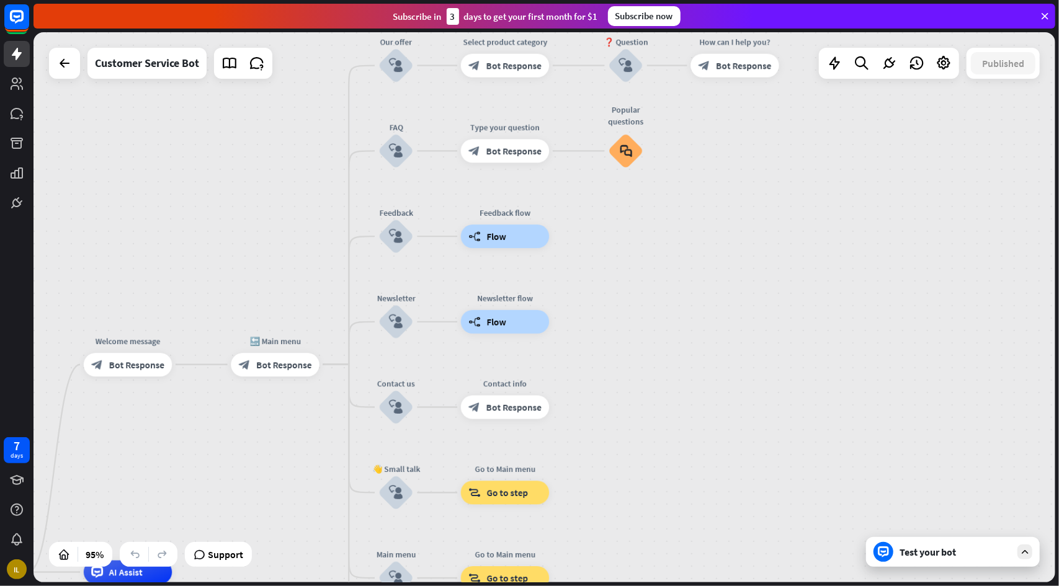
drag, startPoint x: 671, startPoint y: 315, endPoint x: 686, endPoint y: 103, distance: 212.7
click at [686, 103] on div "home_2 Start point Welcome message block_bot_response Bot Response 🔙 Main menu …" at bounding box center [545, 307] width 1022 height 550
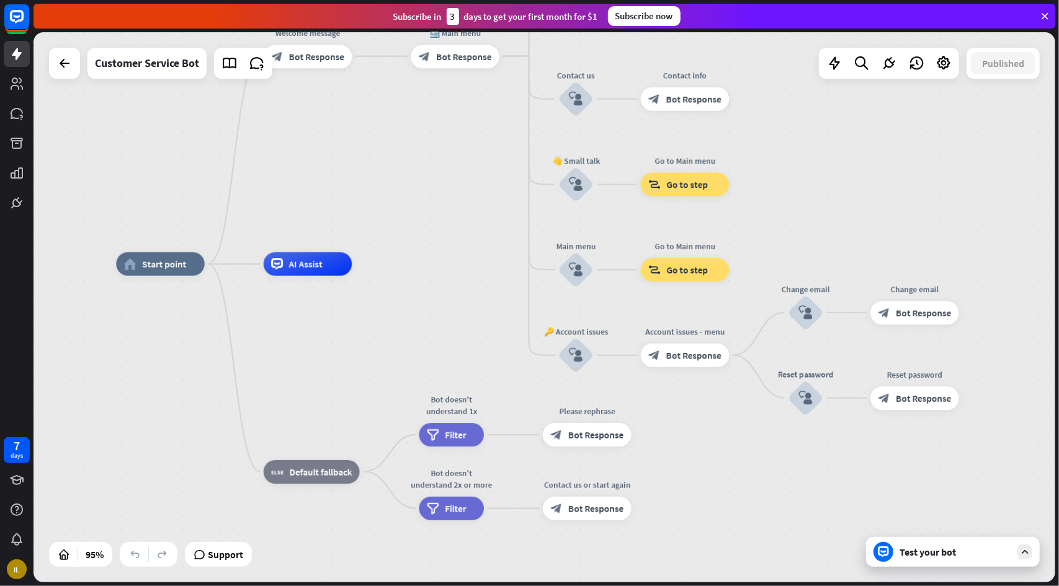
drag, startPoint x: 673, startPoint y: 225, endPoint x: 826, endPoint y: 176, distance: 160.9
click at [826, 176] on div "home_2 Start point Welcome message block_bot_response Bot Response 🔙 Main menu …" at bounding box center [545, 307] width 1022 height 550
